Goal: Task Accomplishment & Management: Use online tool/utility

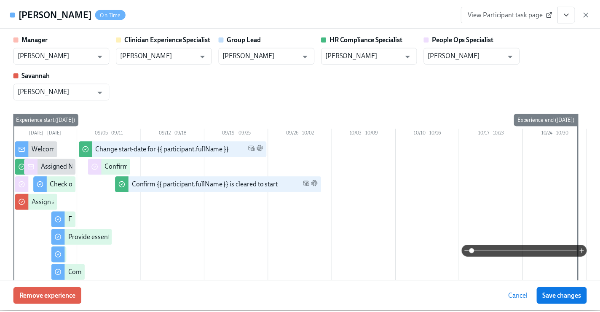
scroll to position [74, 0]
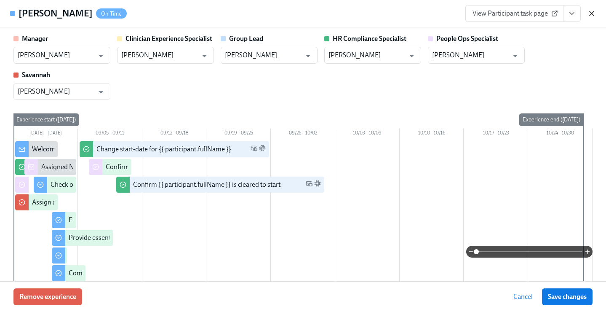
click at [593, 16] on icon "button" at bounding box center [592, 13] width 8 height 8
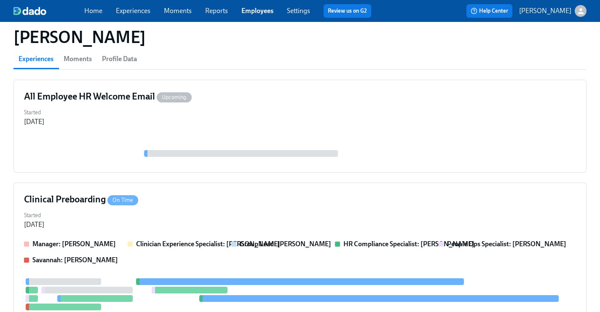
click at [264, 12] on link "Employees" at bounding box center [257, 11] width 32 height 8
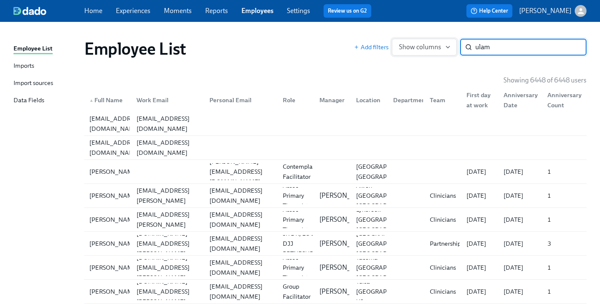
type input "ulam"
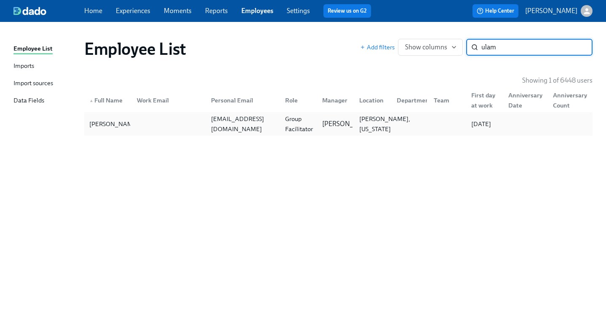
click at [373, 128] on div "[PERSON_NAME], [US_STATE]" at bounding box center [385, 124] width 58 height 20
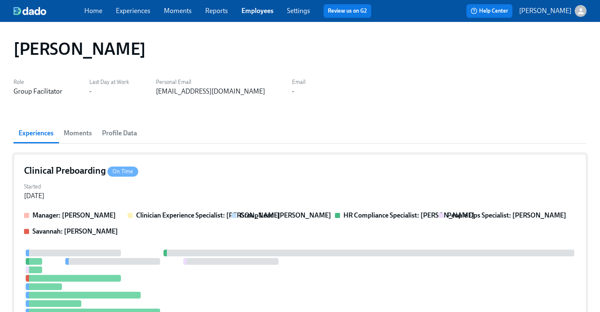
click at [381, 169] on div "Clinical Preboarding On Time" at bounding box center [300, 170] width 552 height 13
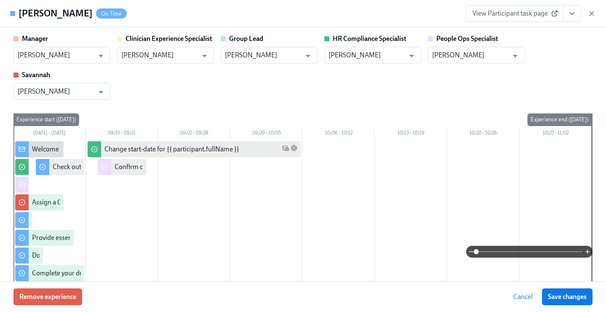
click at [570, 16] on icon "View task page" at bounding box center [572, 13] width 8 height 8
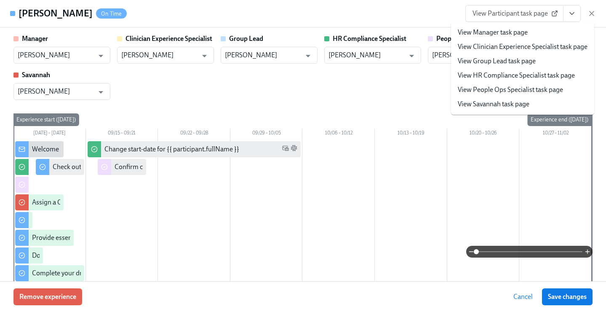
click at [526, 91] on link "View People Ops Specialist task page" at bounding box center [510, 89] width 105 height 9
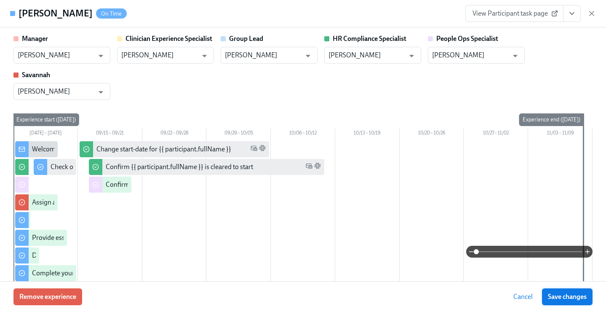
click at [566, 291] on button "Save changes" at bounding box center [567, 296] width 51 height 17
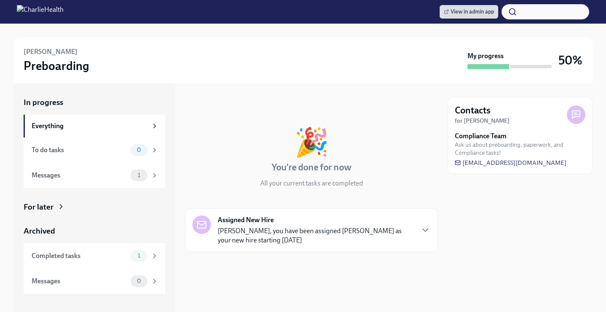
click at [86, 203] on div "For later" at bounding box center [95, 206] width 142 height 11
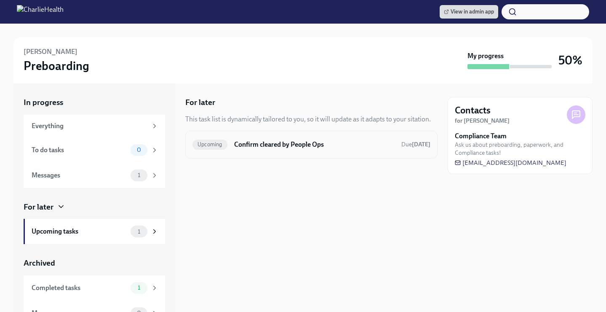
click at [318, 142] on h6 "Confirm cleared by People Ops" at bounding box center [314, 144] width 161 height 9
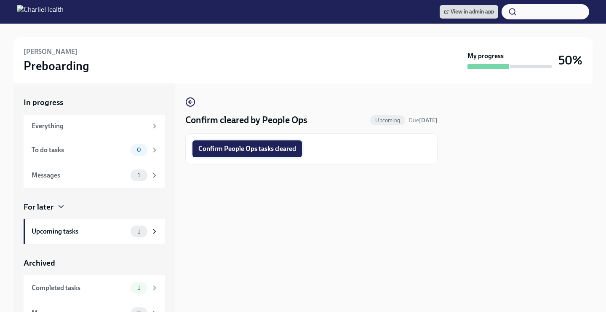
click at [286, 150] on span "Confirm People Ops tasks cleared" at bounding box center [247, 148] width 98 height 8
